Goal: Task Accomplishment & Management: Manage account settings

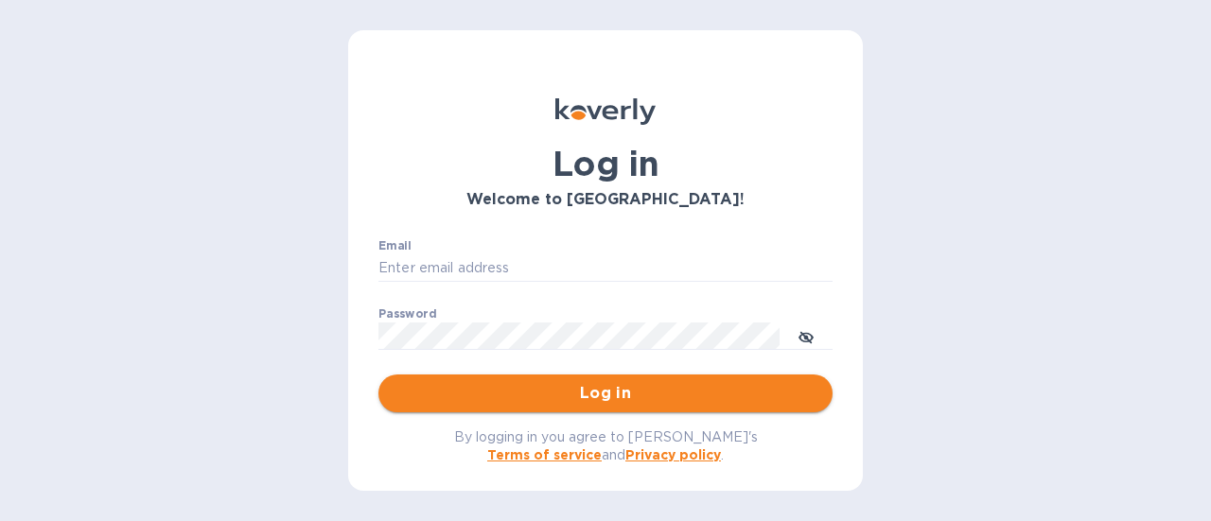
type input "jenny@balancedbusinessgroup.com"
click at [556, 393] on span "Log in" at bounding box center [606, 393] width 424 height 23
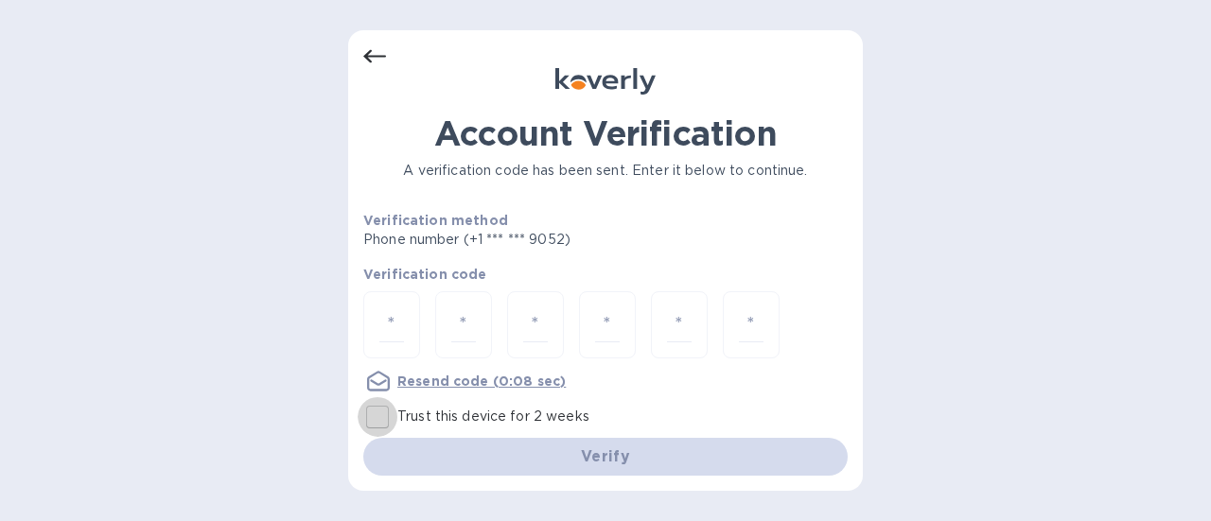
click at [383, 415] on input "Trust this device for 2 weeks" at bounding box center [378, 417] width 40 height 40
checkbox input "true"
paste input "7"
click at [395, 319] on input "number" at bounding box center [391, 325] width 25 height 35
type input "7"
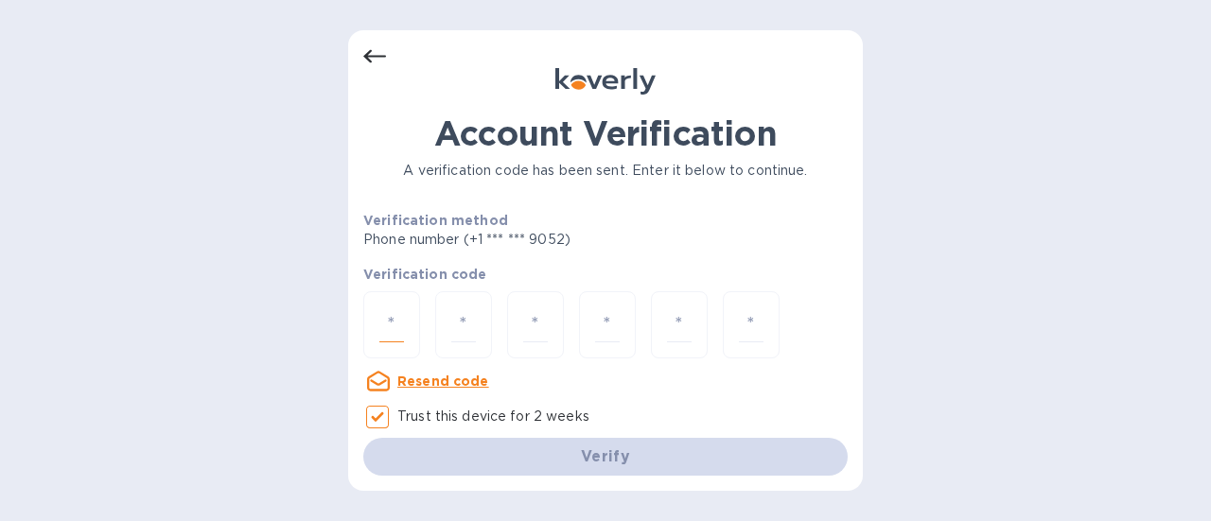
type input "9"
type input "5"
type input "6"
type input "0"
